Goal: Information Seeking & Learning: Learn about a topic

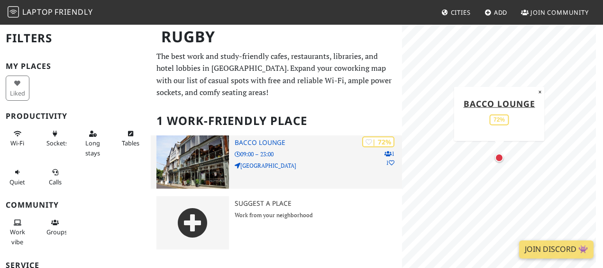
click at [250, 148] on div "| 72% 1 1 [GEOGRAPHIC_DATA] 09:00 – 23:00 [GEOGRAPHIC_DATA]" at bounding box center [318, 161] width 167 height 53
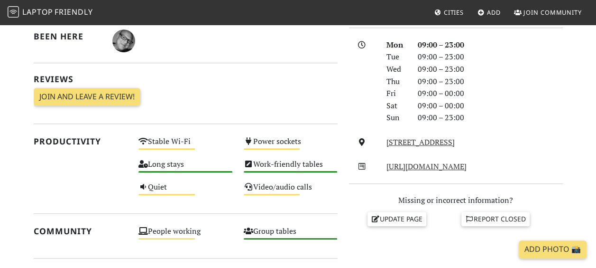
scroll to position [255, 0]
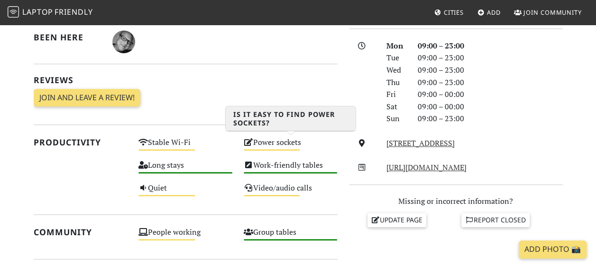
click at [266, 140] on div "Power sockets Medium" at bounding box center [290, 146] width 105 height 23
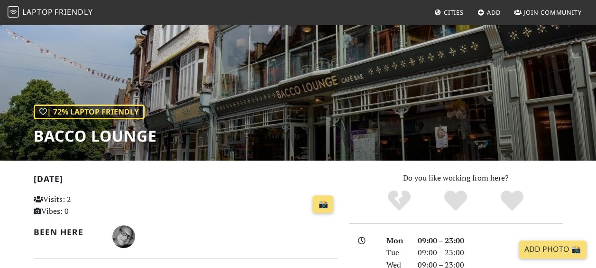
scroll to position [0, 0]
